Goal: Navigation & Orientation: Go to known website

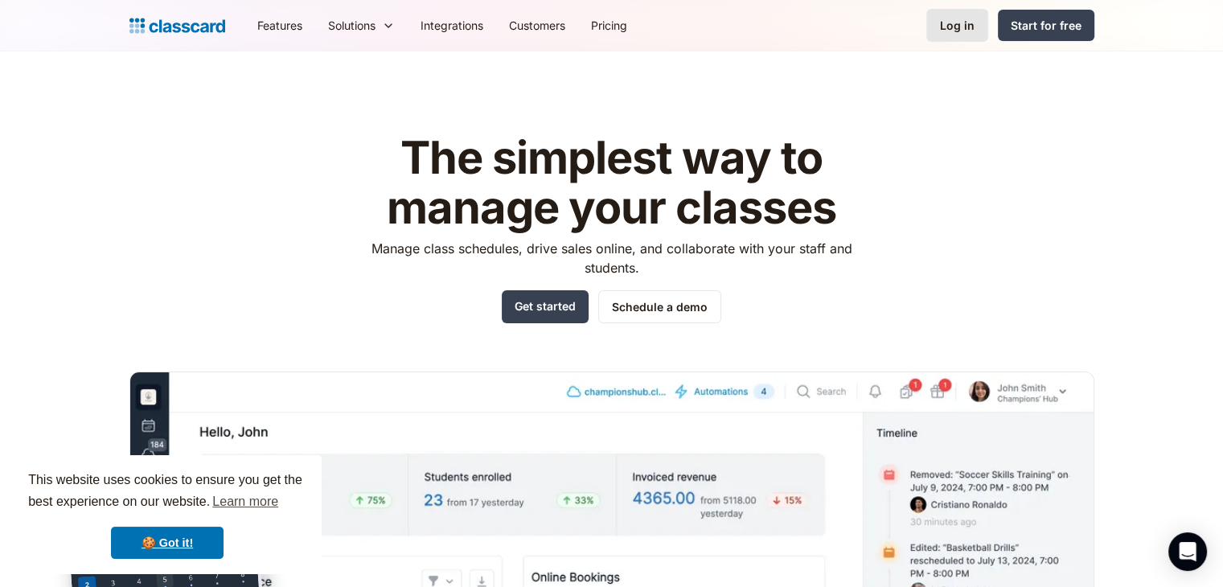
click at [947, 39] on link "Log in" at bounding box center [958, 25] width 62 height 33
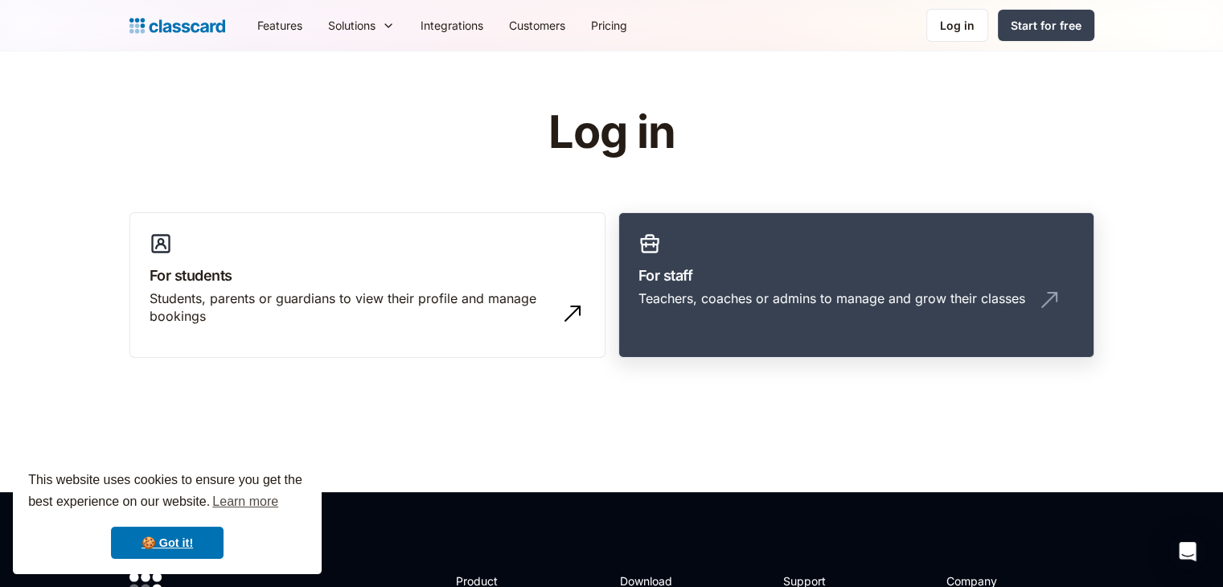
click at [791, 262] on link "For staff Teachers, coaches or admins to manage and grow their classes" at bounding box center [857, 285] width 476 height 146
